Goal: Information Seeking & Learning: Check status

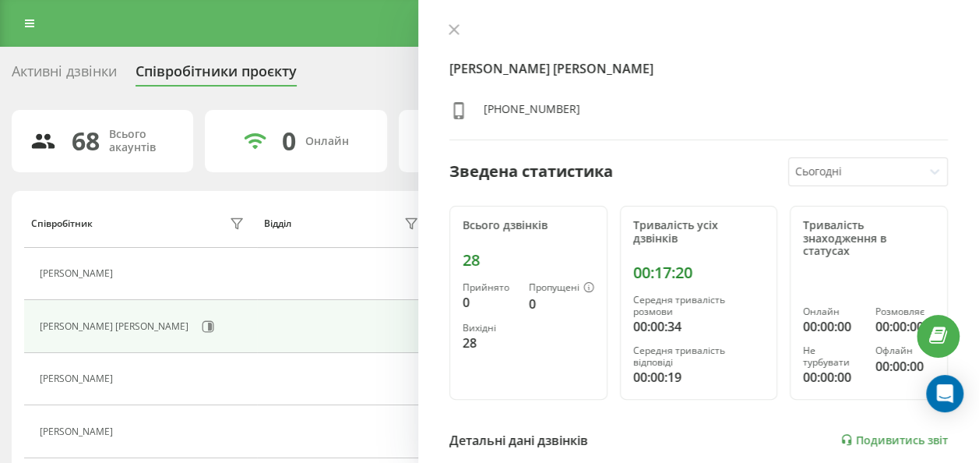
click at [21, 30] on link at bounding box center [30, 23] width 28 height 22
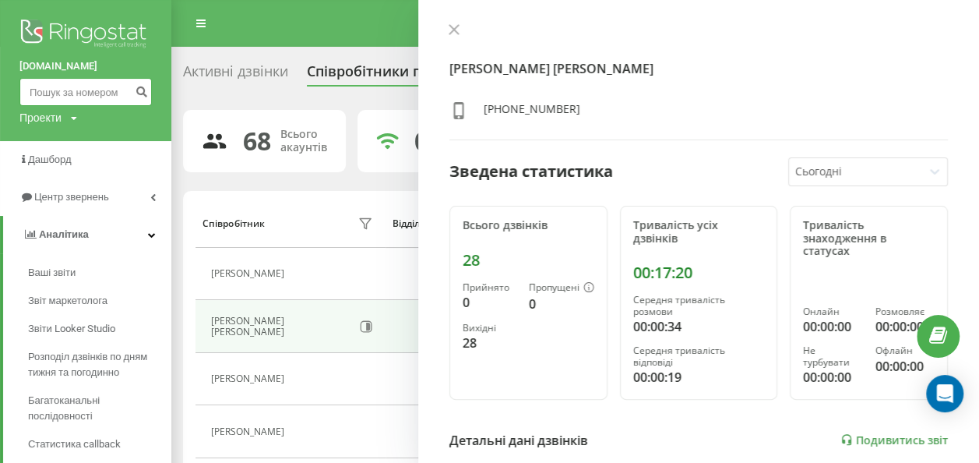
click at [83, 95] on input at bounding box center [85, 92] width 132 height 28
paste input "0967571980"
type input "0967571980"
click at [146, 95] on button "submit" at bounding box center [141, 92] width 21 height 28
